Goal: Task Accomplishment & Management: Complete application form

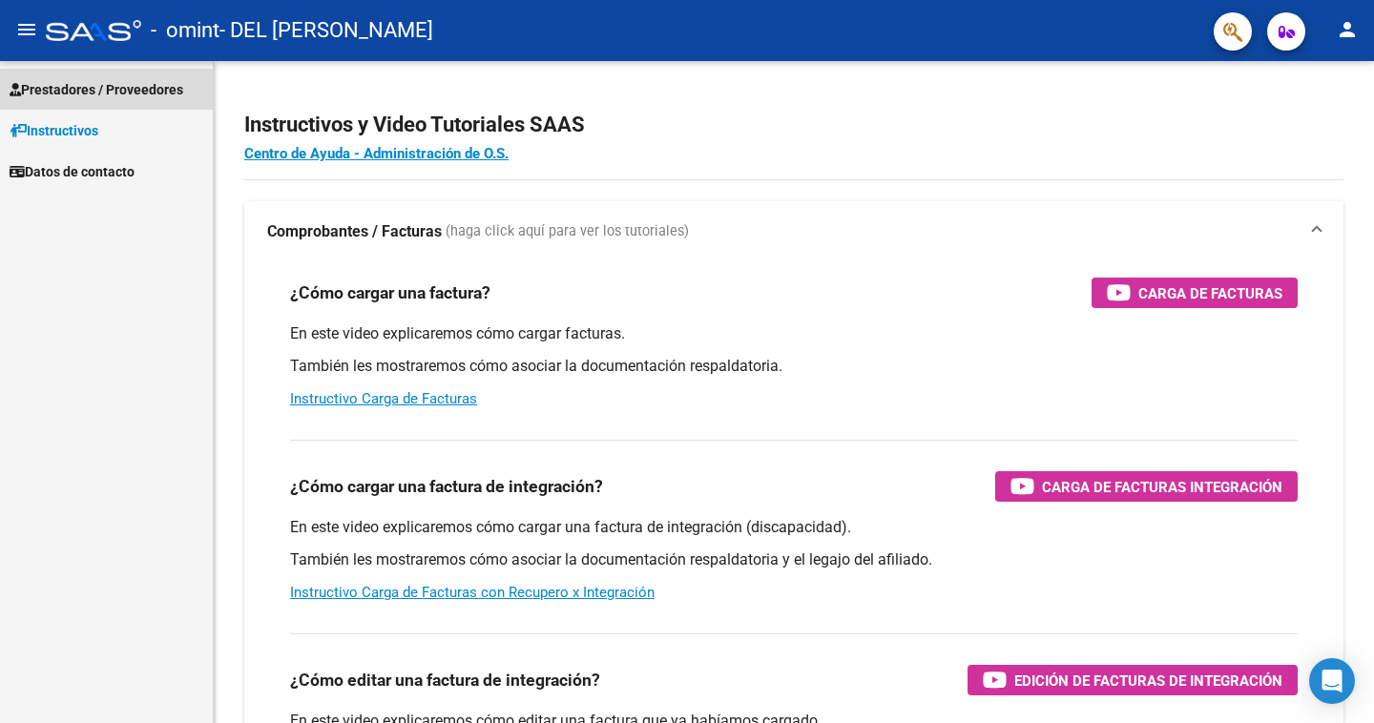
click at [89, 93] on span "Prestadores / Proveedores" at bounding box center [97, 89] width 174 height 21
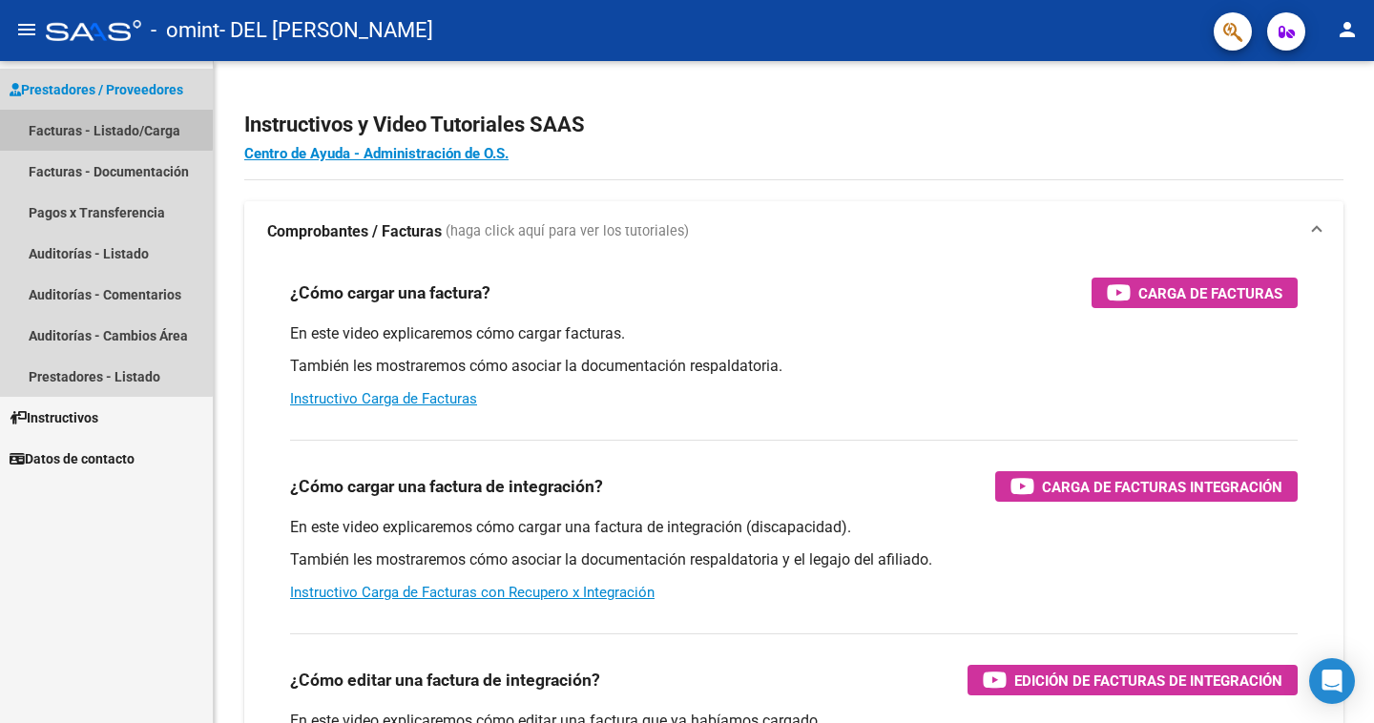
click at [92, 128] on link "Facturas - Listado/Carga" at bounding box center [106, 130] width 213 height 41
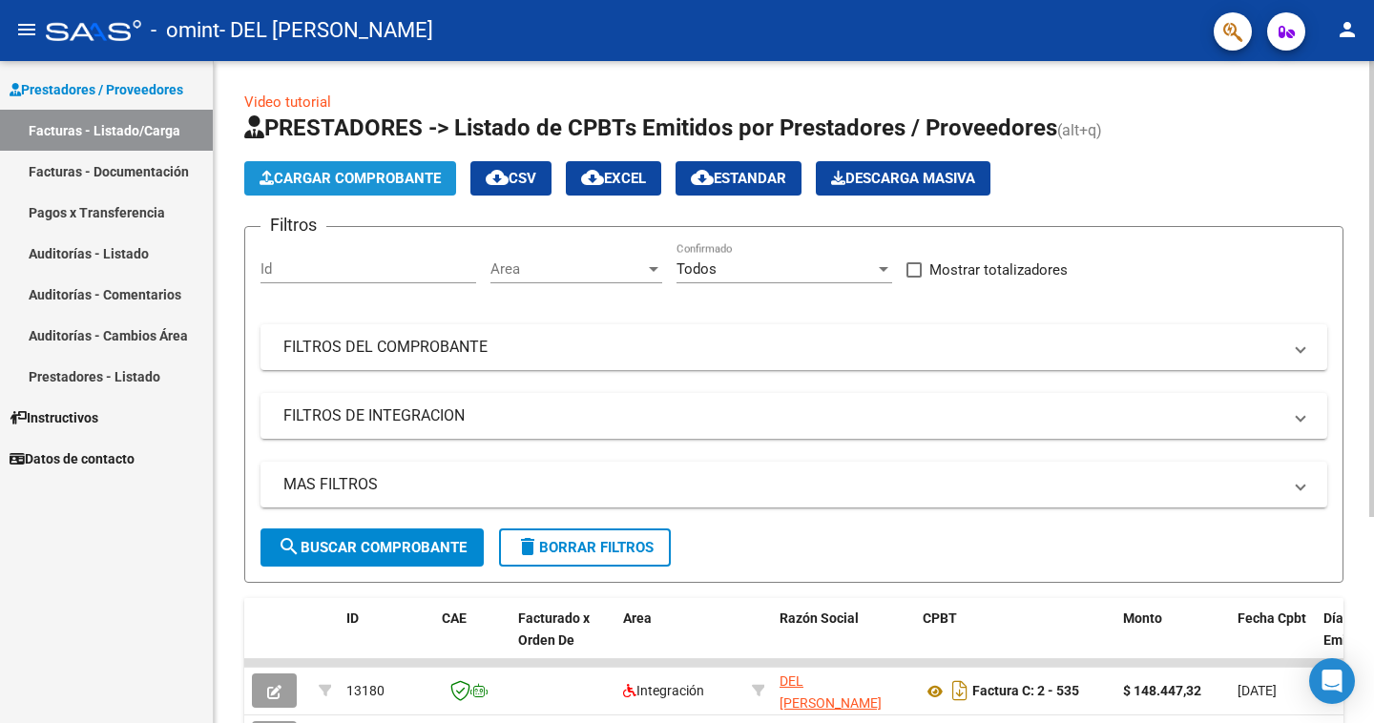
click at [335, 172] on span "Cargar Comprobante" at bounding box center [350, 178] width 181 height 17
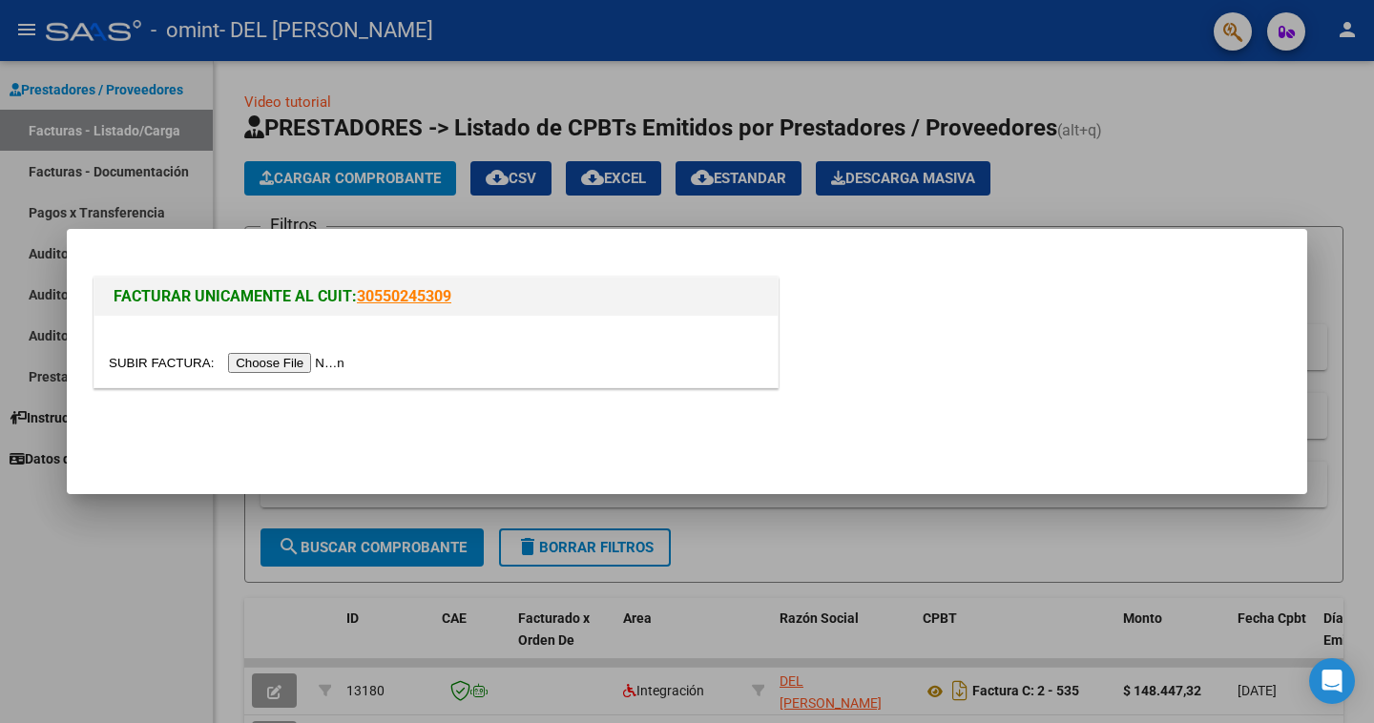
click at [332, 359] on input "file" at bounding box center [229, 363] width 241 height 20
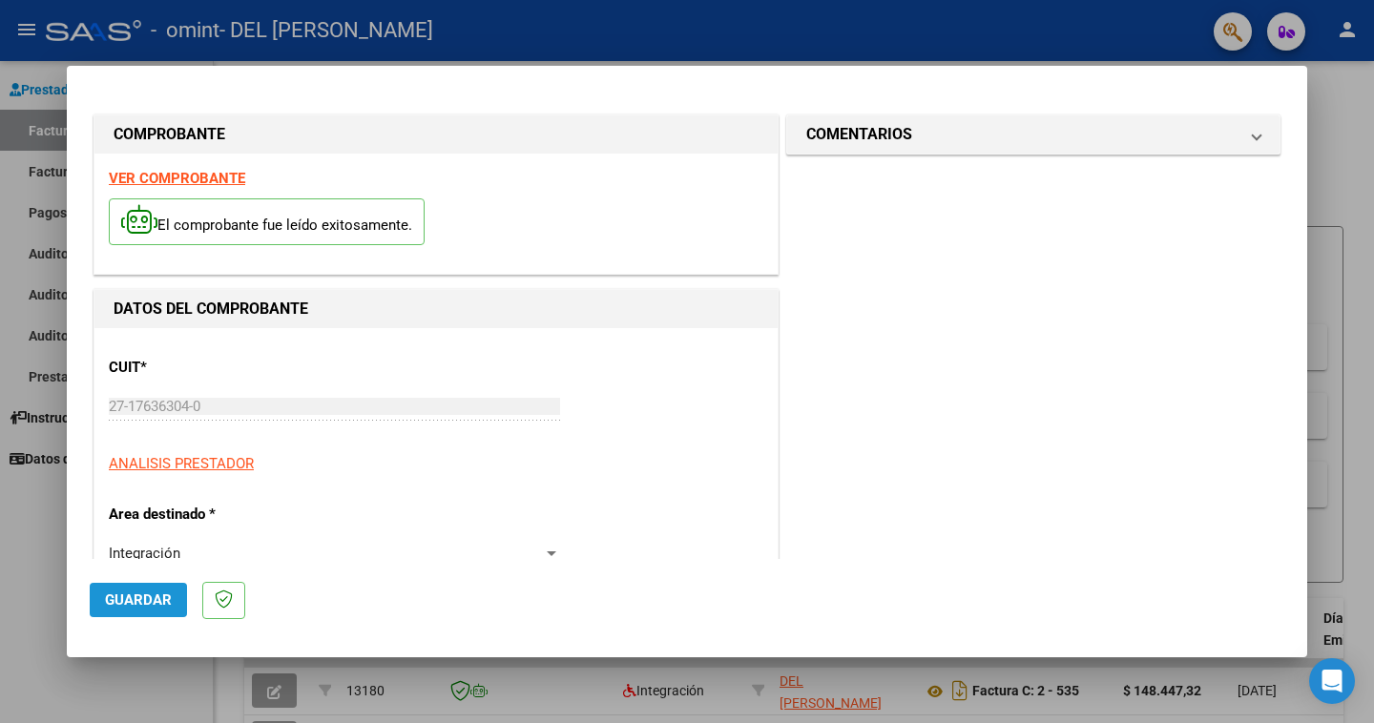
click at [137, 600] on span "Guardar" at bounding box center [138, 600] width 67 height 17
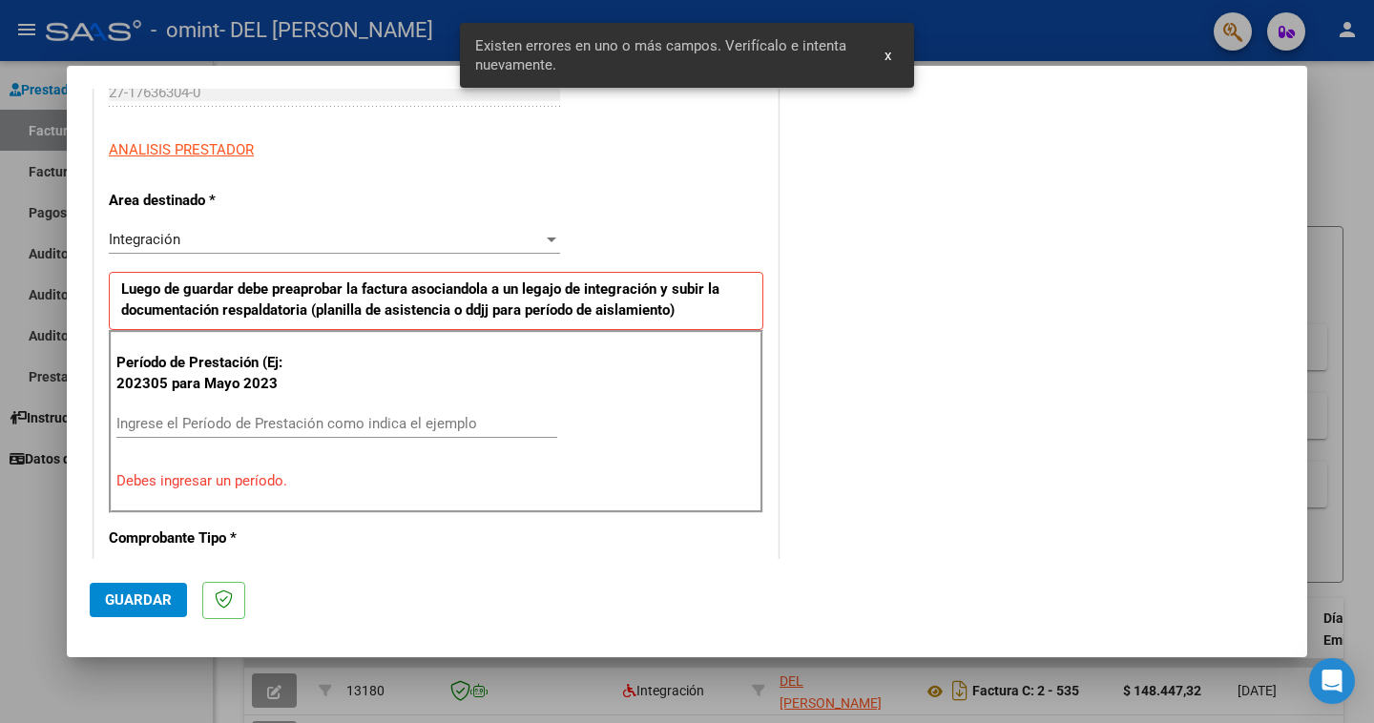
scroll to position [394, 0]
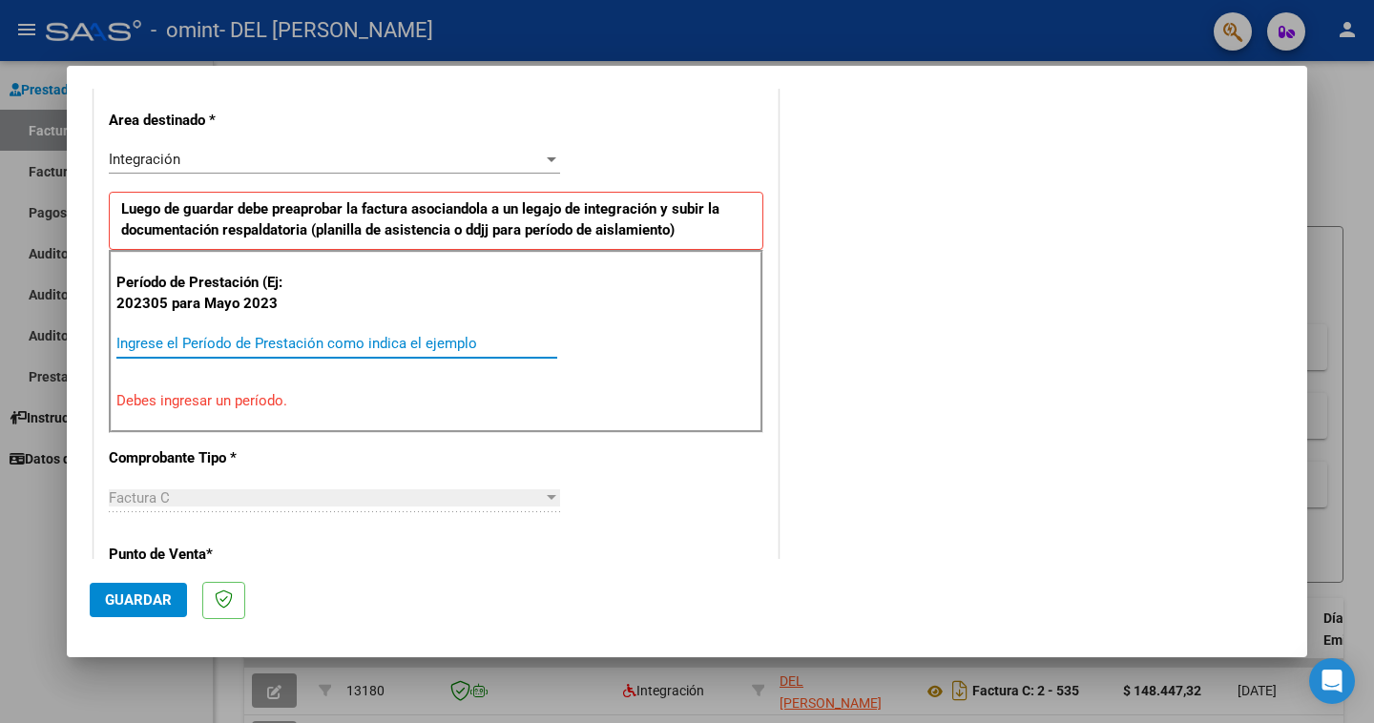
click at [189, 340] on input "Ingrese el Período de Prestación como indica el ejemplo" at bounding box center [336, 343] width 441 height 17
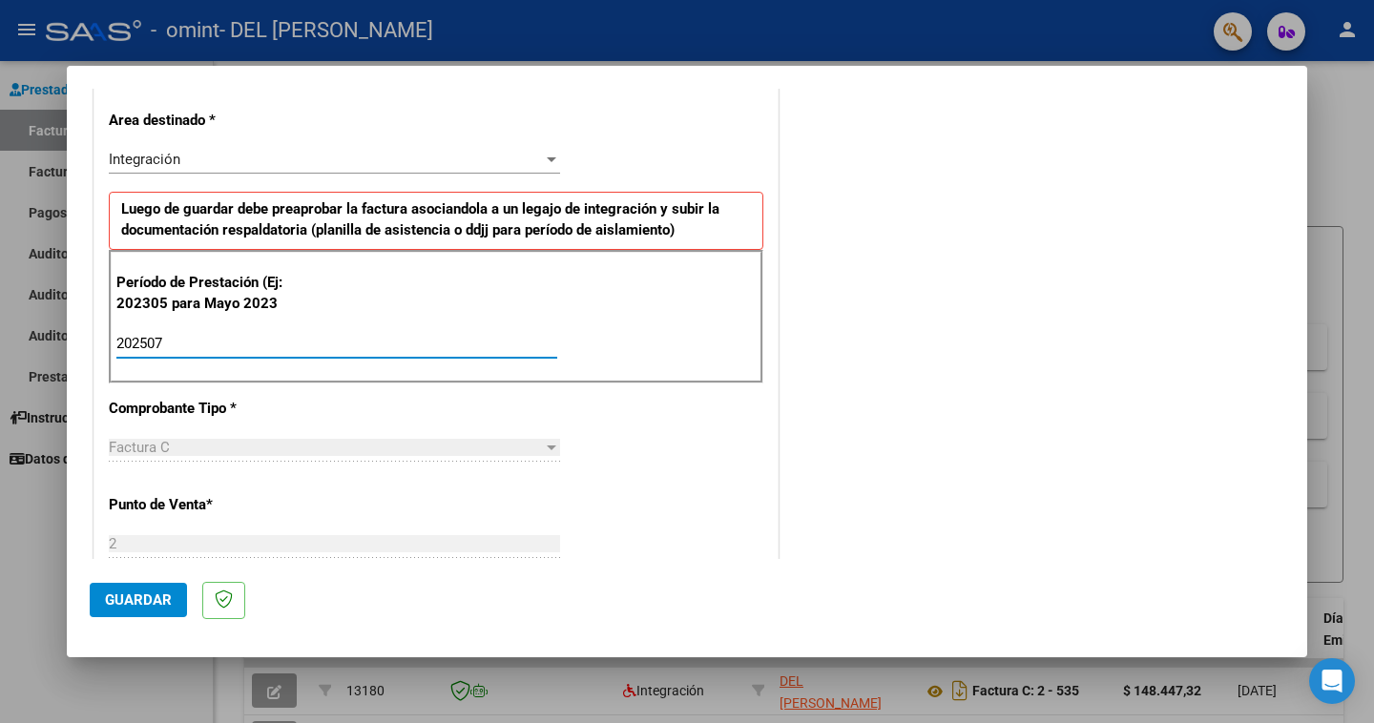
type input "202507"
click at [179, 449] on div "Factura C" at bounding box center [326, 447] width 434 height 17
click at [554, 447] on div at bounding box center [552, 448] width 10 height 5
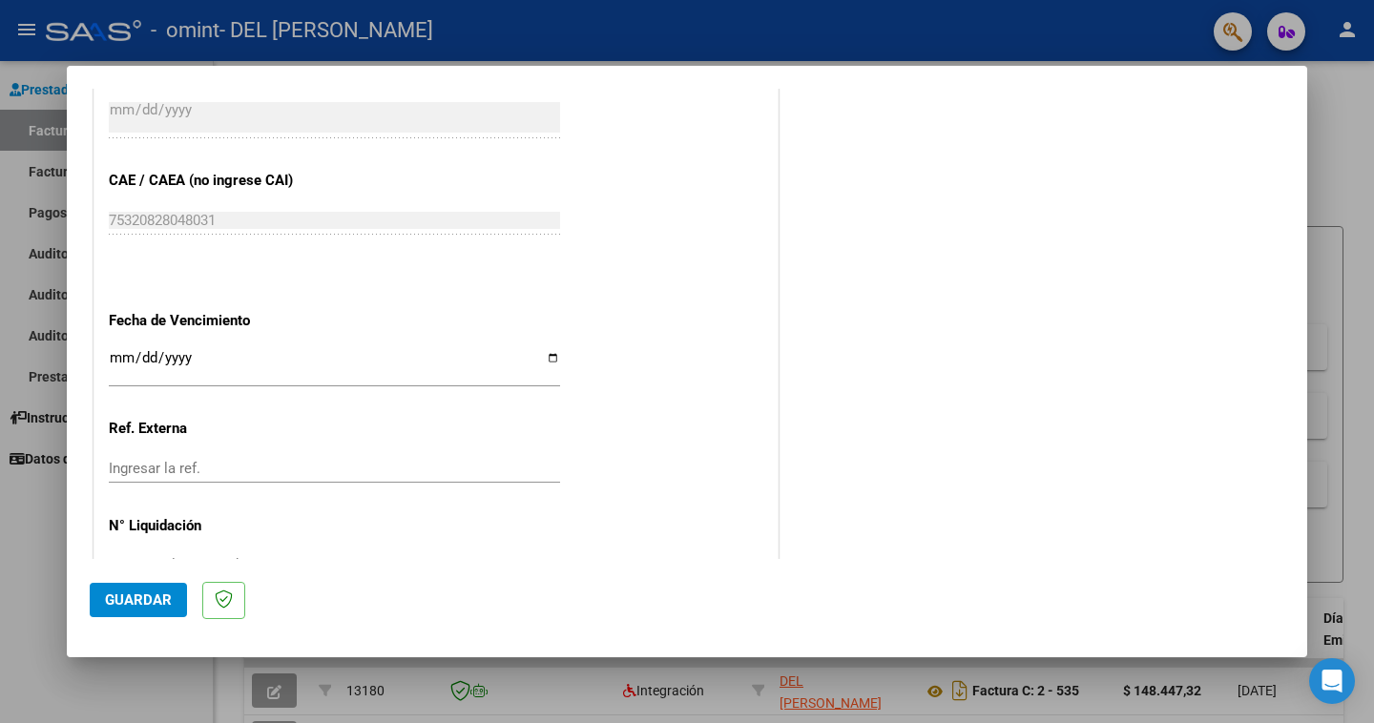
scroll to position [1150, 0]
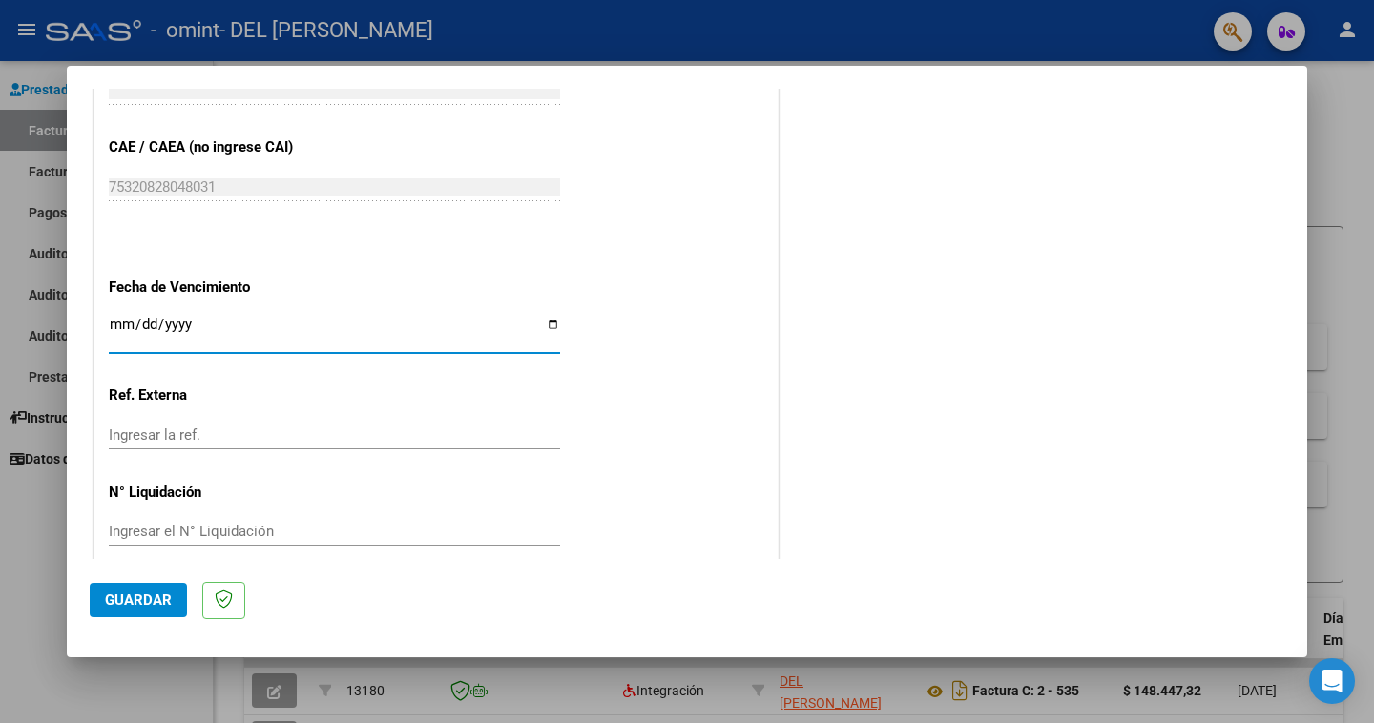
click at [191, 320] on input "Ingresar la fecha" at bounding box center [334, 332] width 451 height 31
click at [134, 606] on span "Guardar" at bounding box center [138, 600] width 67 height 17
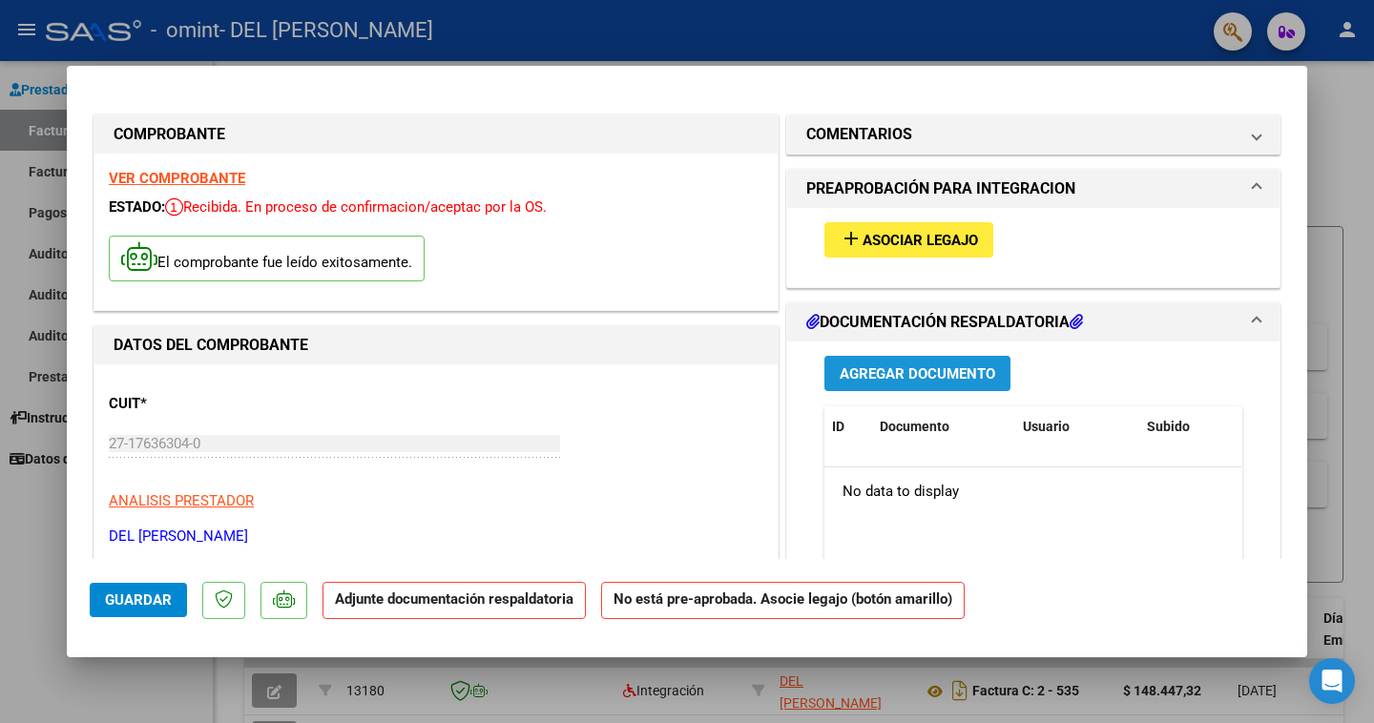
click at [937, 369] on span "Agregar Documento" at bounding box center [918, 374] width 156 height 17
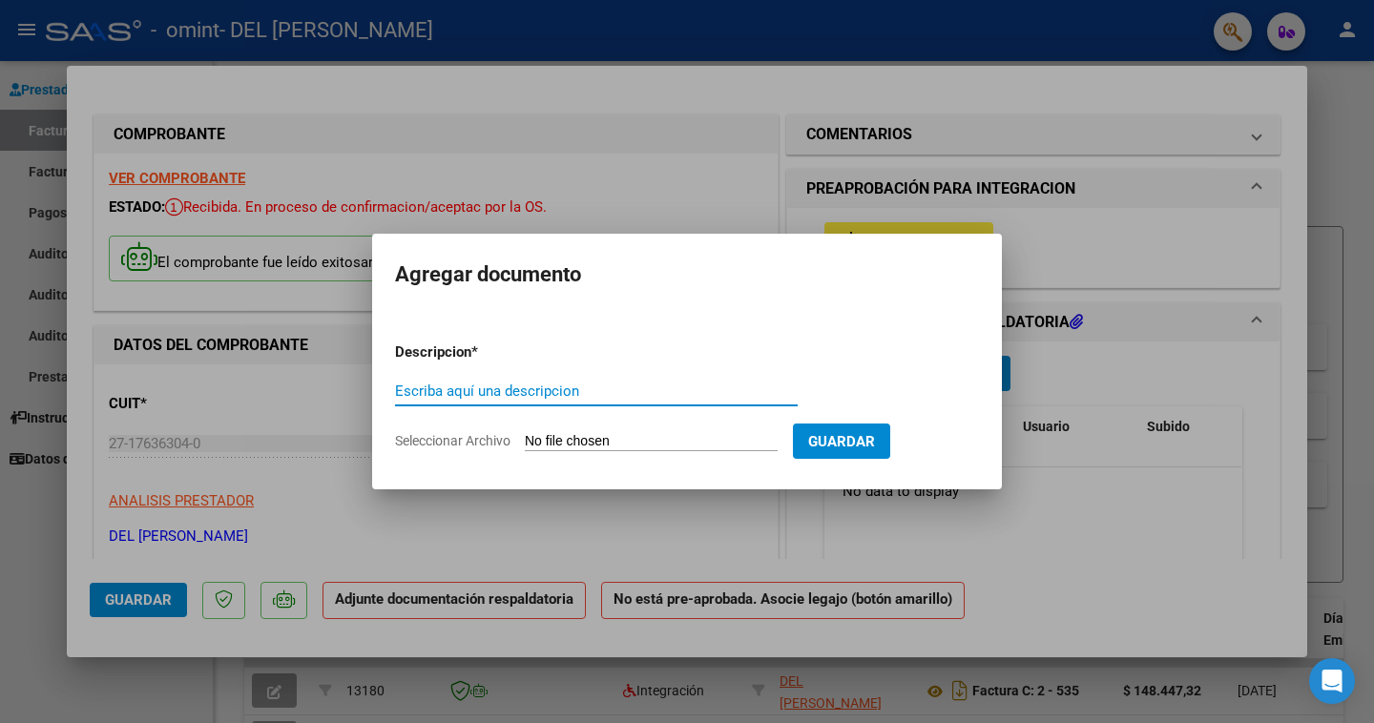
click at [500, 392] on input "Escriba aquí una descripcion" at bounding box center [596, 391] width 403 height 17
type input "Planilla de asistencia"
click at [618, 441] on input "Seleccionar Archivo" at bounding box center [651, 442] width 253 height 18
type input "C:\fakepath\IMG_3165.pdf"
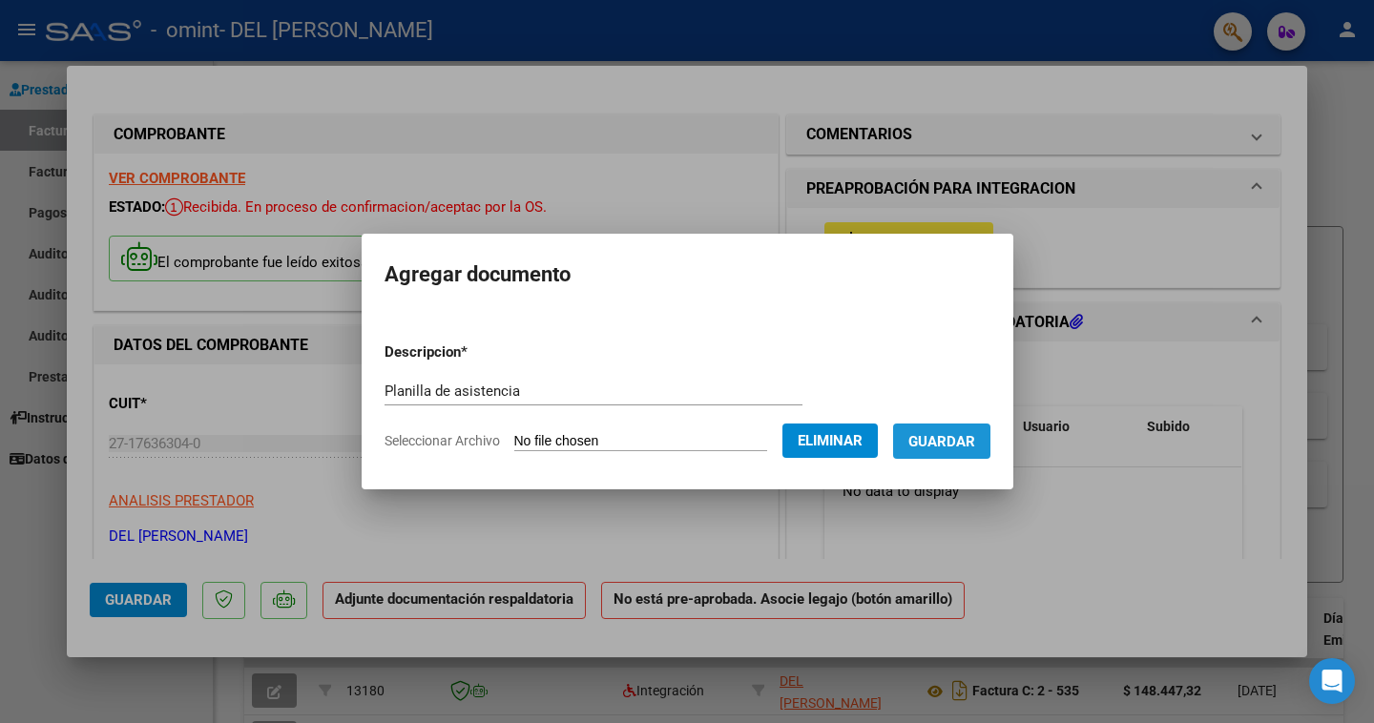
click at [974, 442] on span "Guardar" at bounding box center [942, 441] width 67 height 17
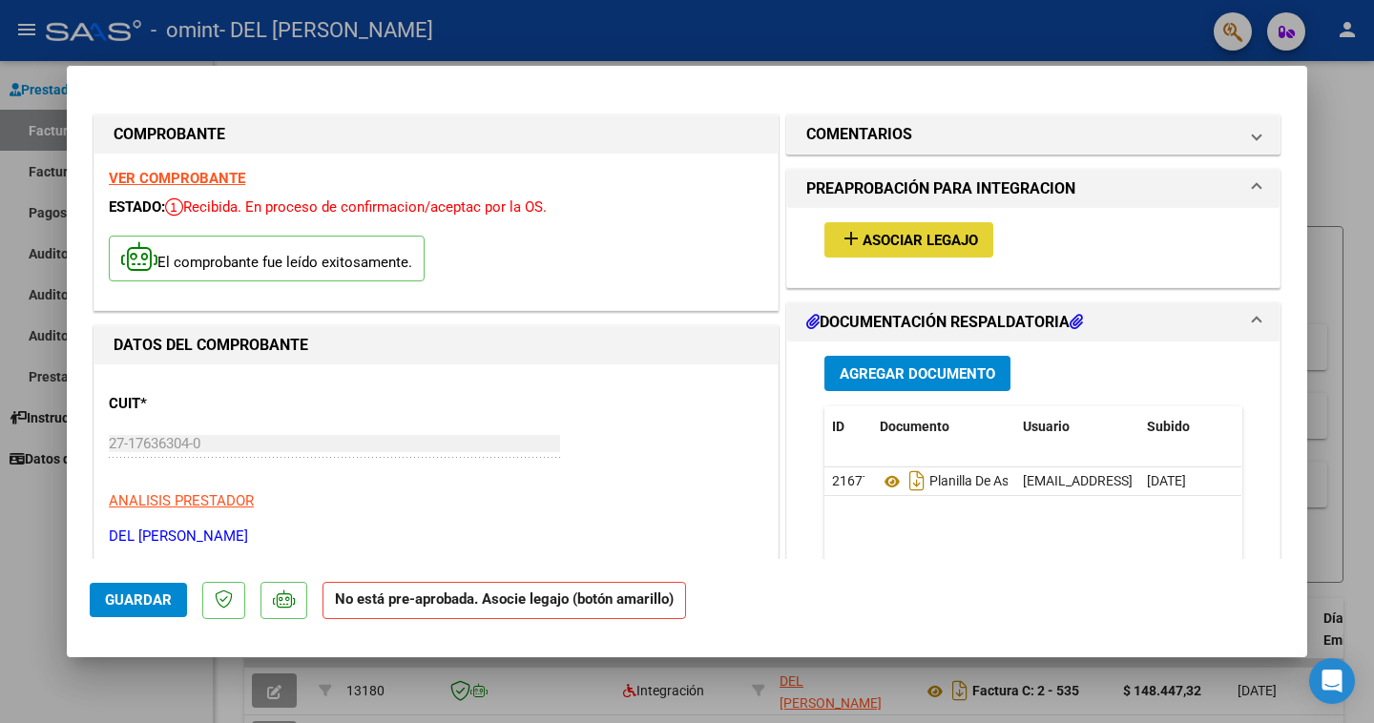
click at [944, 232] on span "Asociar Legajo" at bounding box center [920, 240] width 115 height 17
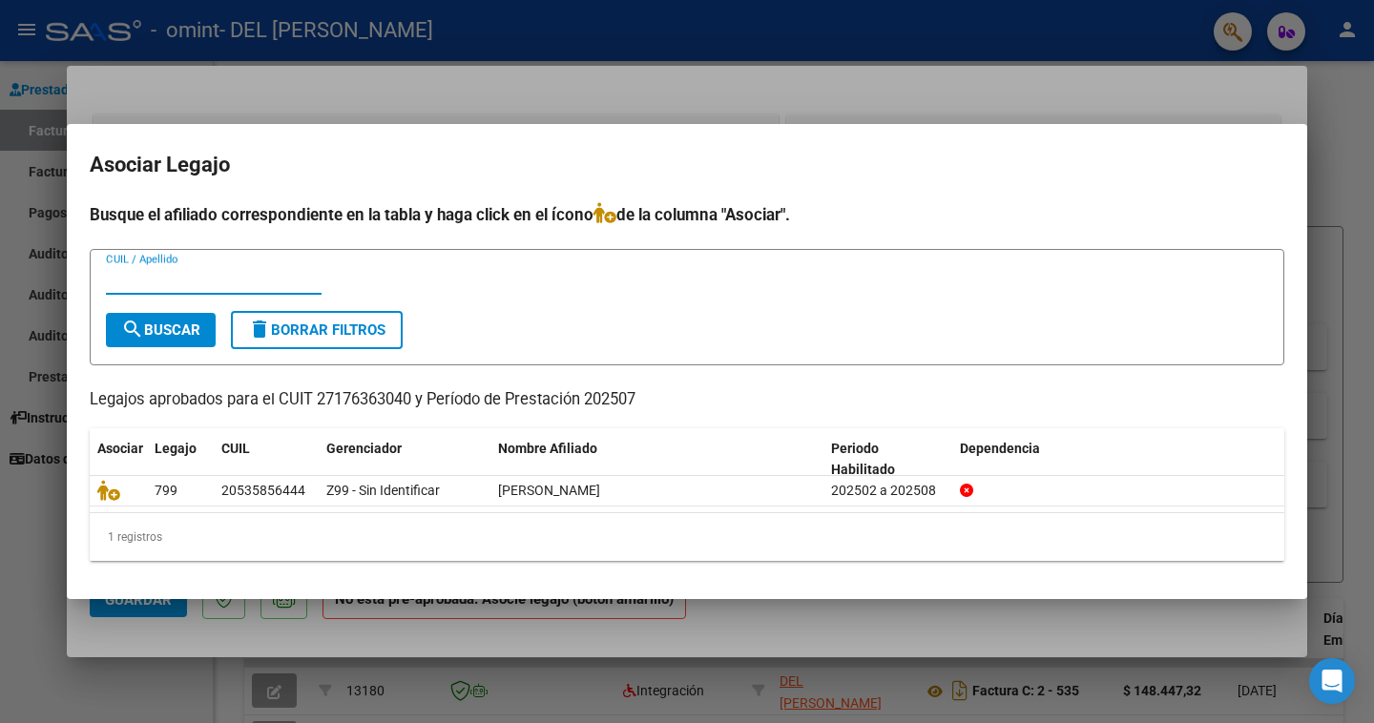
click at [142, 274] on input "CUIL / Apellido" at bounding box center [214, 279] width 216 height 17
click at [146, 278] on input "CUIL / Apellido" at bounding box center [214, 279] width 216 height 17
type input "2"
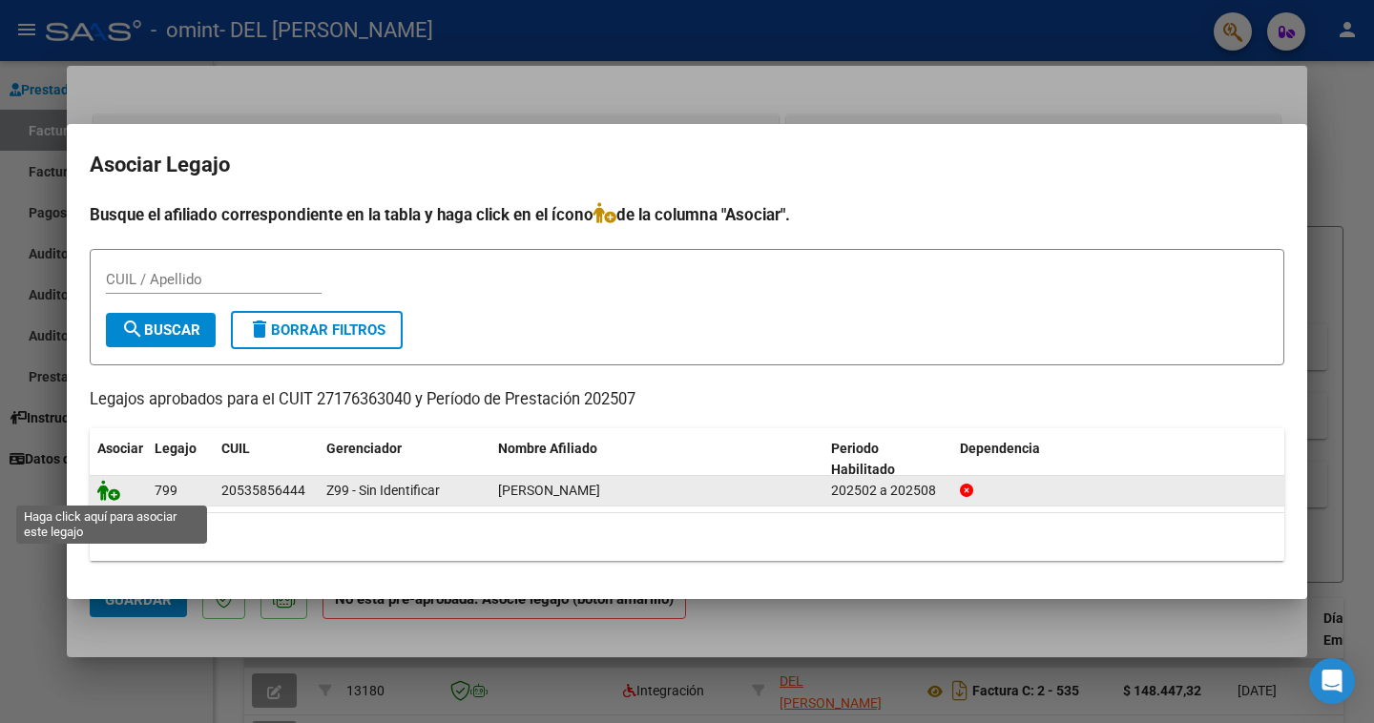
click at [108, 494] on icon at bounding box center [108, 490] width 23 height 21
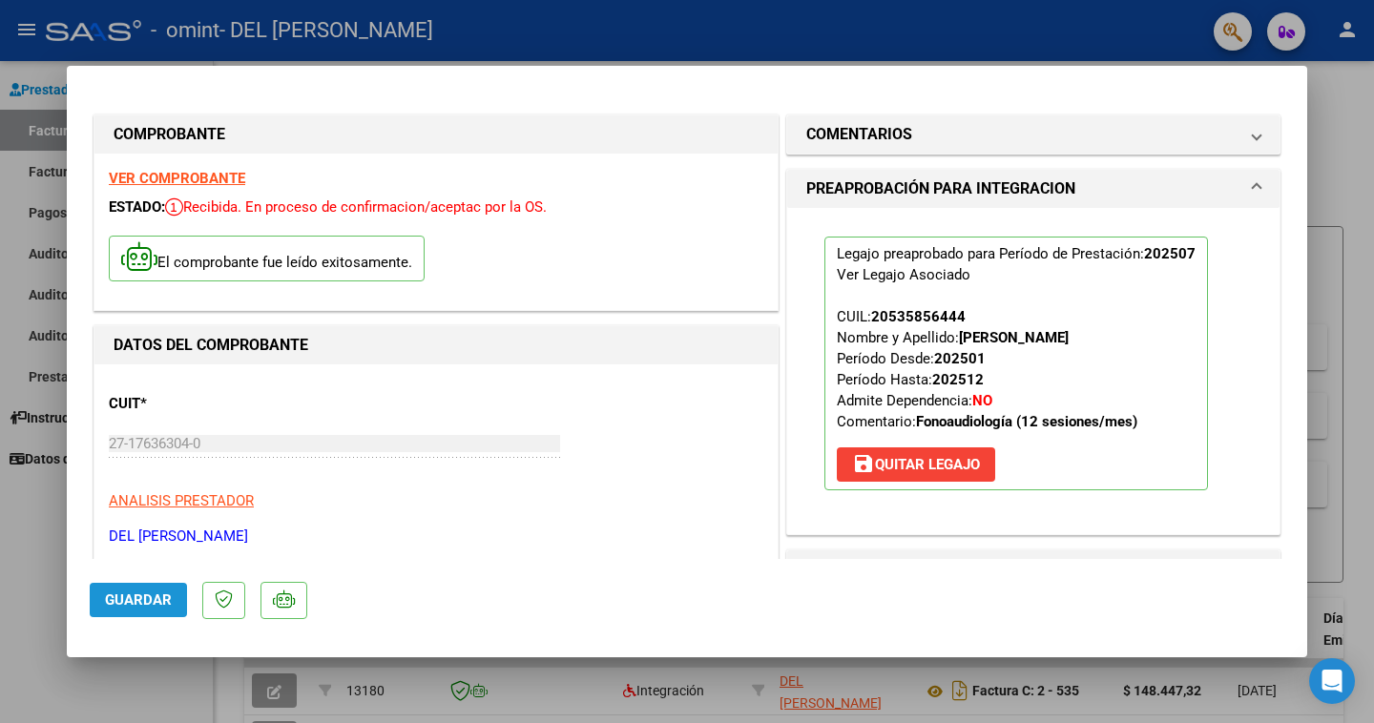
click at [160, 596] on span "Guardar" at bounding box center [138, 600] width 67 height 17
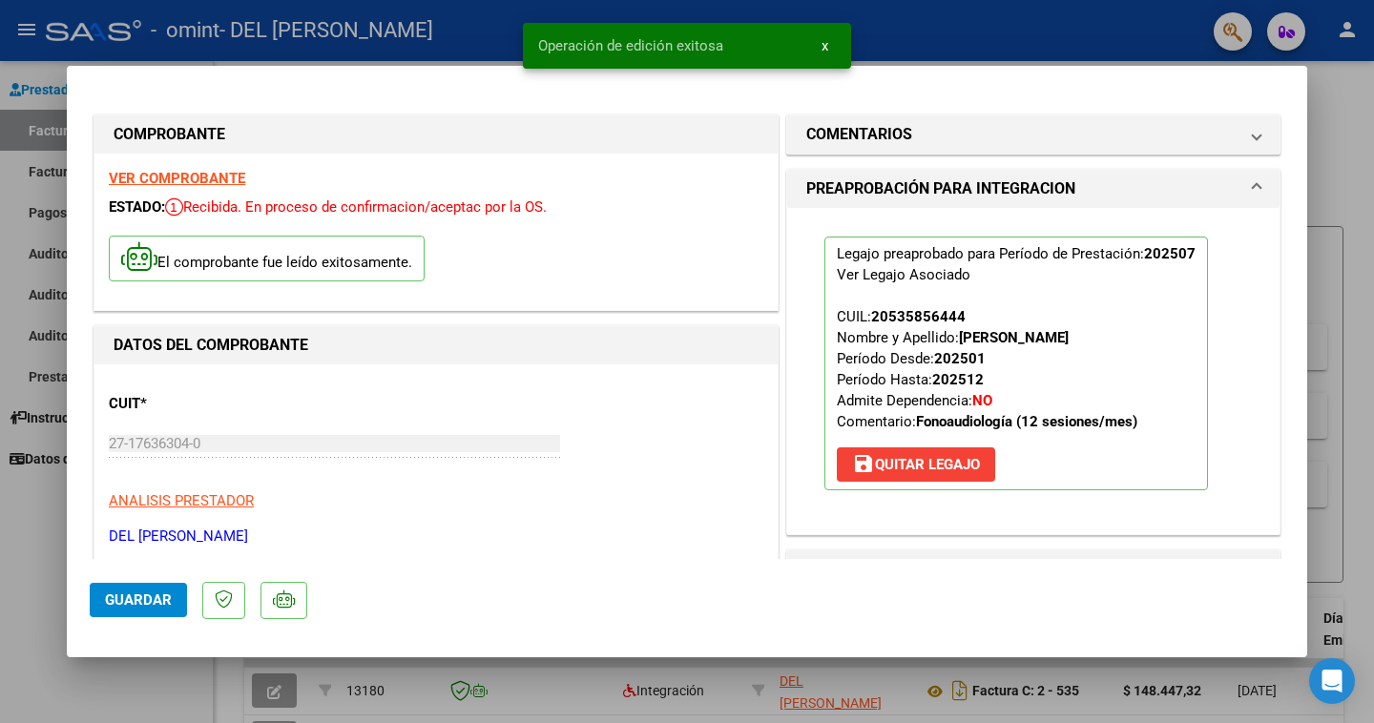
click at [825, 44] on span "x" at bounding box center [825, 45] width 7 height 17
